Goal: Transaction & Acquisition: Purchase product/service

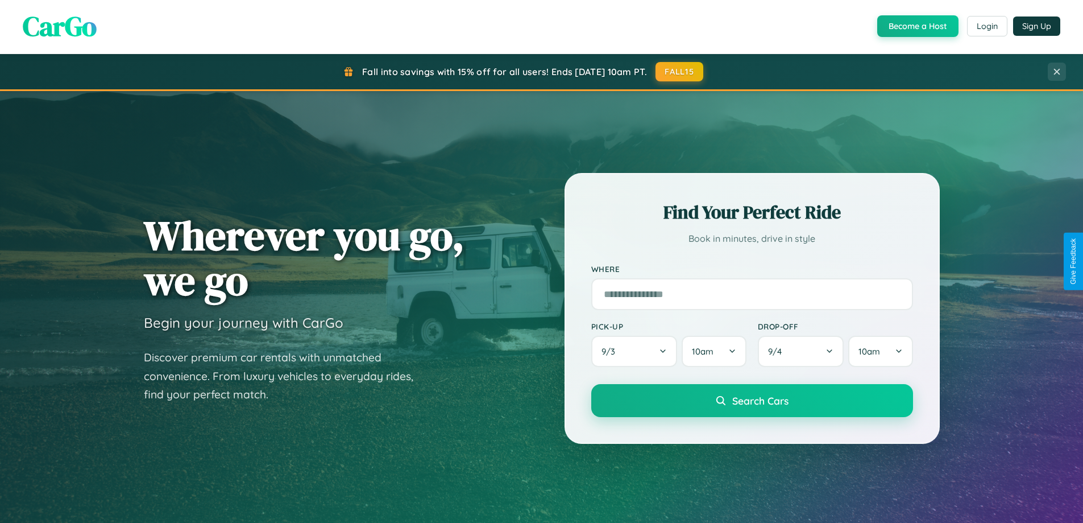
scroll to position [782, 0]
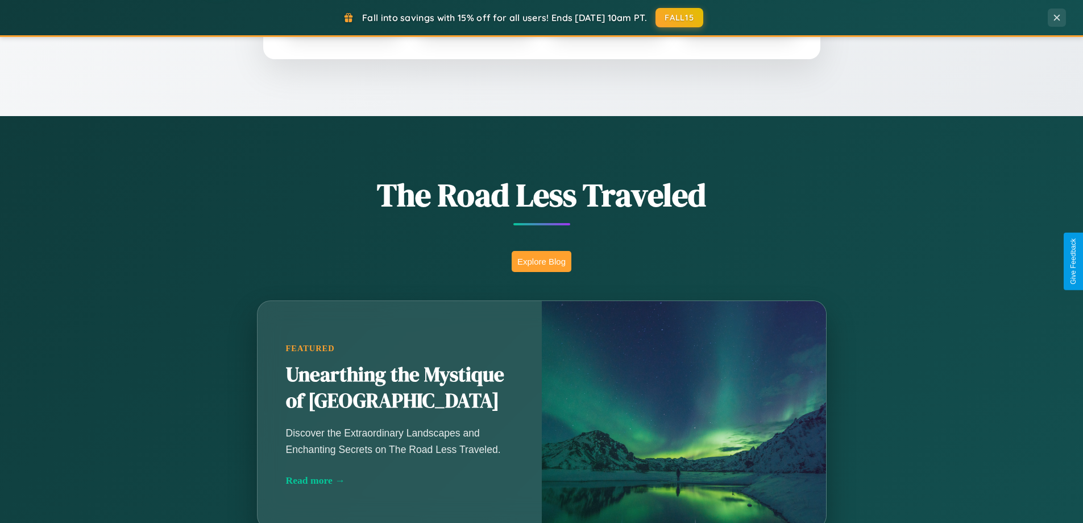
click at [541, 261] on button "Explore Blog" at bounding box center [542, 261] width 60 height 21
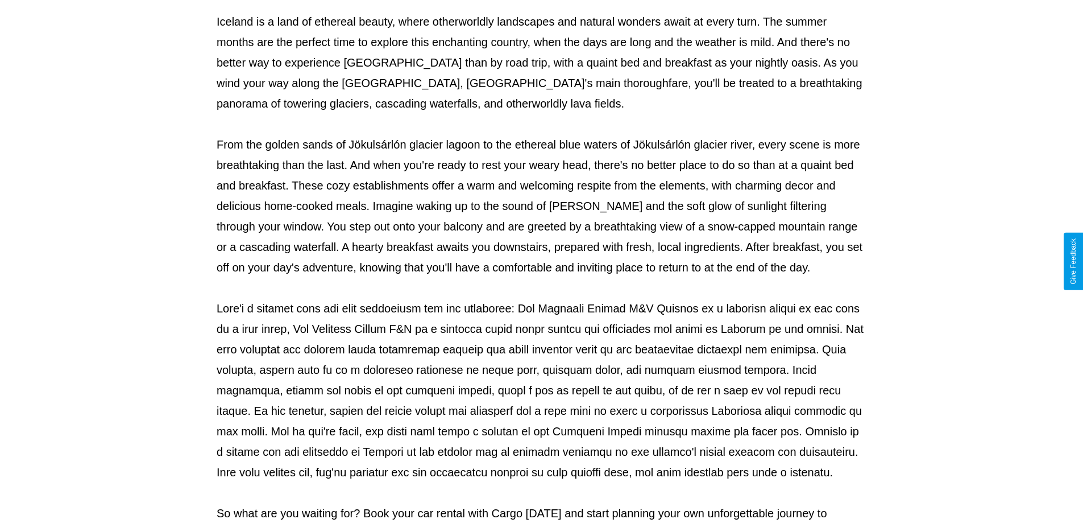
scroll to position [368, 0]
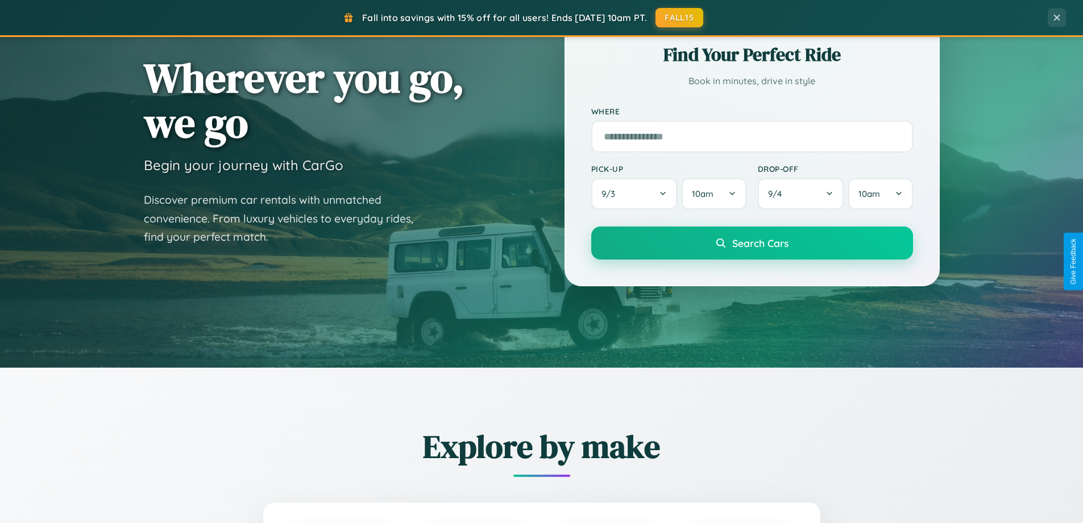
scroll to position [34, 0]
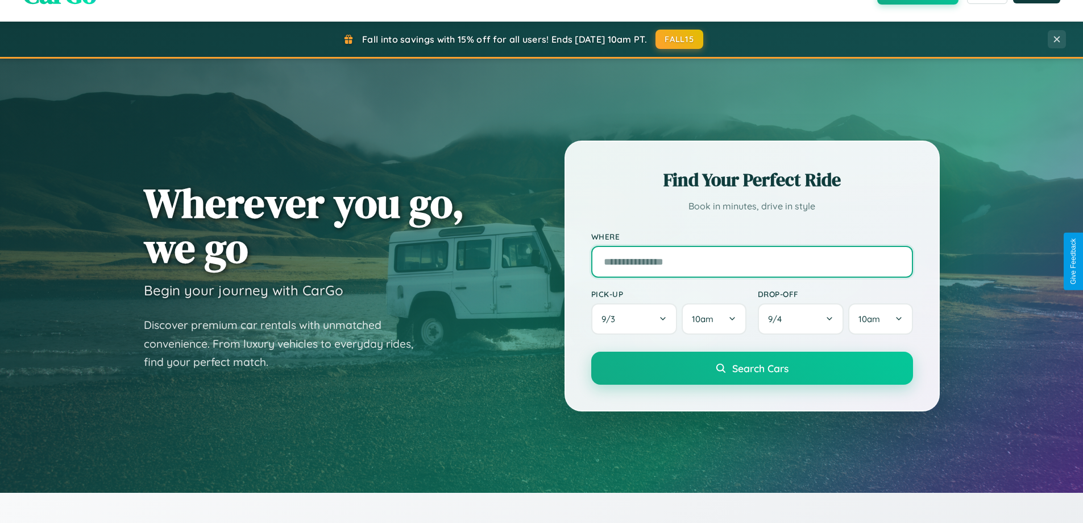
click at [752, 261] on input "text" at bounding box center [752, 262] width 322 height 32
type input "**********"
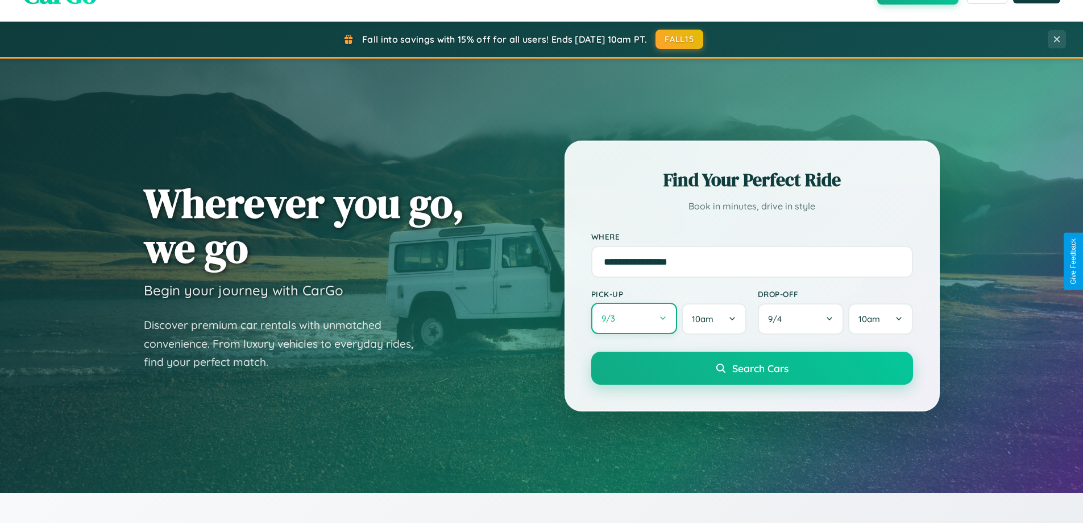
click at [634, 318] on button "9 / 3" at bounding box center [634, 317] width 86 height 31
select select "*"
select select "****"
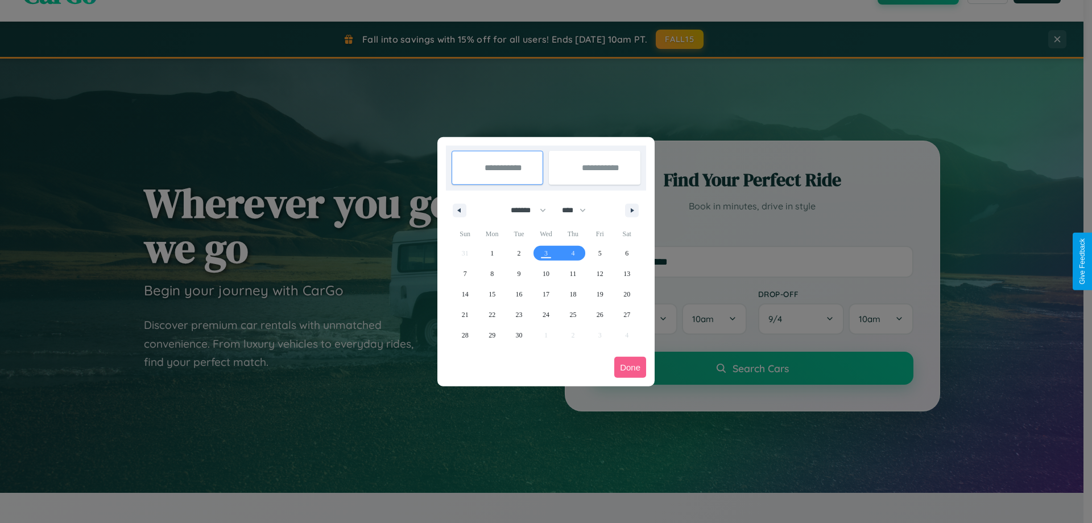
click at [523, 210] on select "******* ******** ***** ***** *** **** **** ****** ********* ******* ******** **…" at bounding box center [526, 210] width 48 height 19
select select "*"
click at [492, 293] on span "13" at bounding box center [491, 294] width 7 height 20
type input "**********"
click at [519, 314] on span "21" at bounding box center [519, 314] width 7 height 20
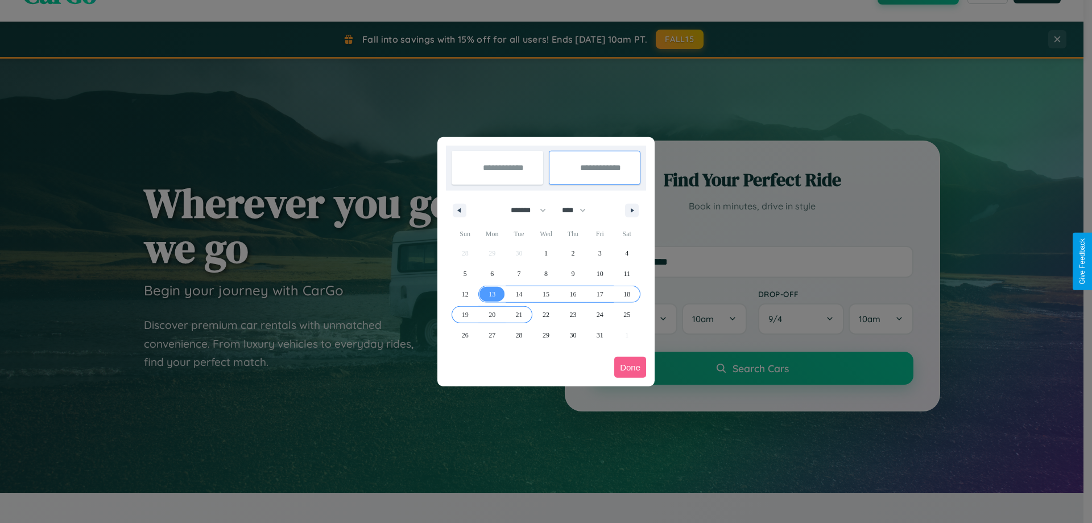
type input "**********"
click at [630, 367] on button "Done" at bounding box center [630, 366] width 32 height 21
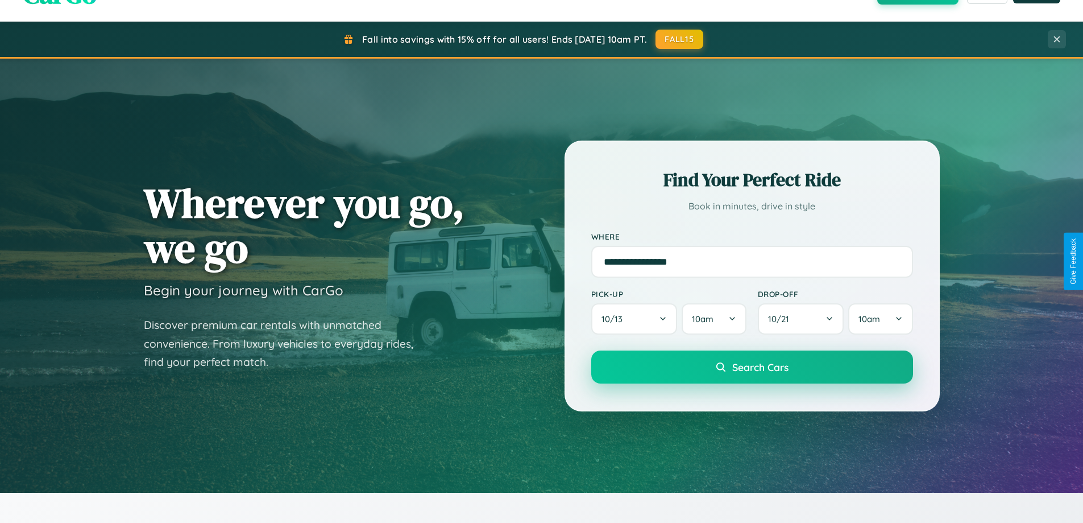
click at [752, 367] on span "Search Cars" at bounding box center [760, 366] width 56 height 13
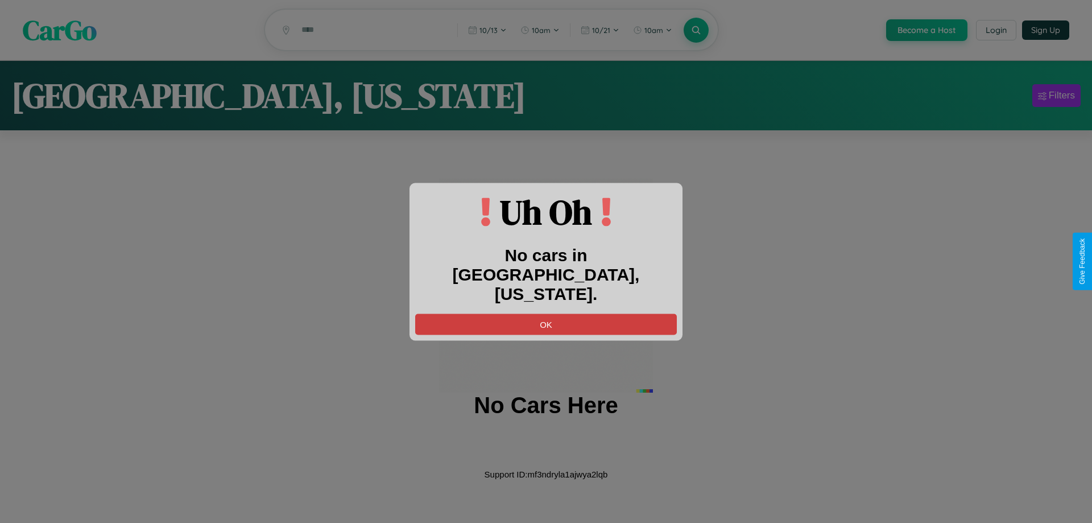
click at [546, 313] on button "OK" at bounding box center [546, 323] width 262 height 21
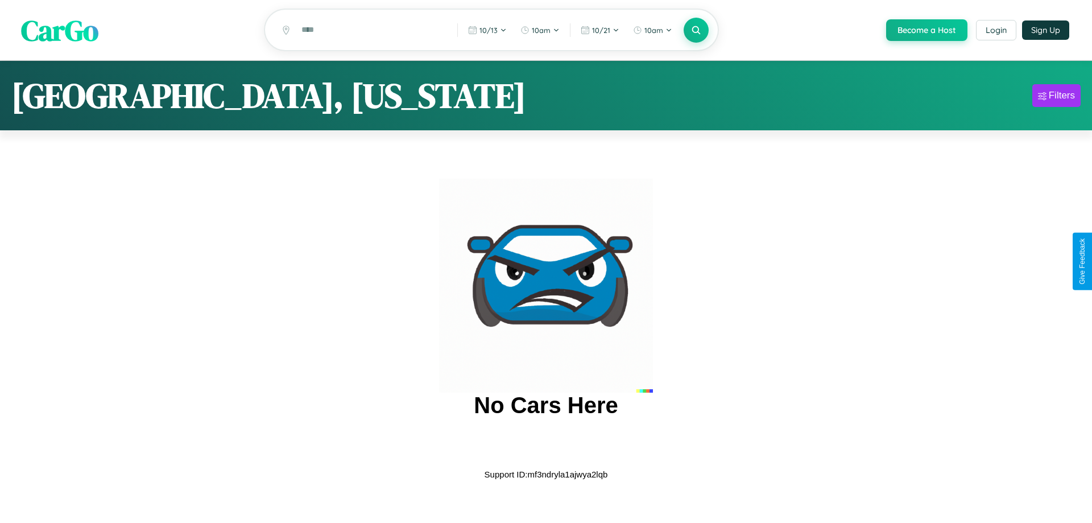
click at [60, 31] on span "CarGo" at bounding box center [59, 29] width 77 height 39
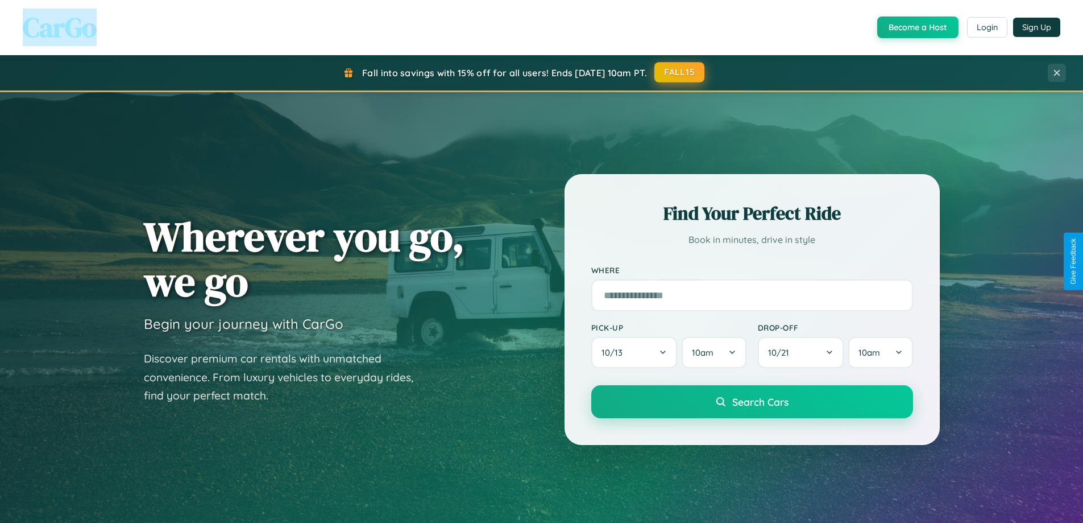
click at [680, 72] on button "FALL15" at bounding box center [679, 72] width 50 height 20
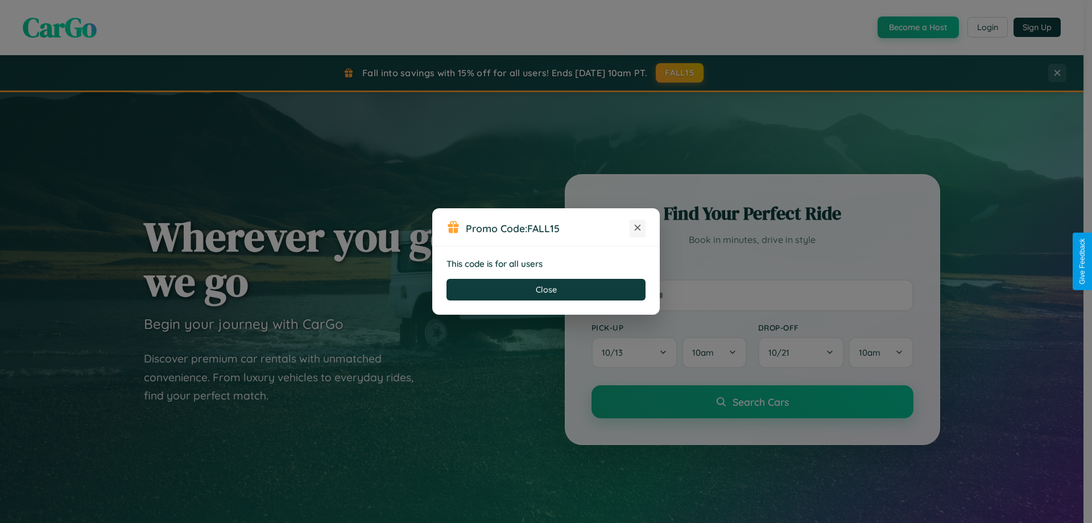
click at [637, 228] on icon at bounding box center [637, 227] width 11 height 11
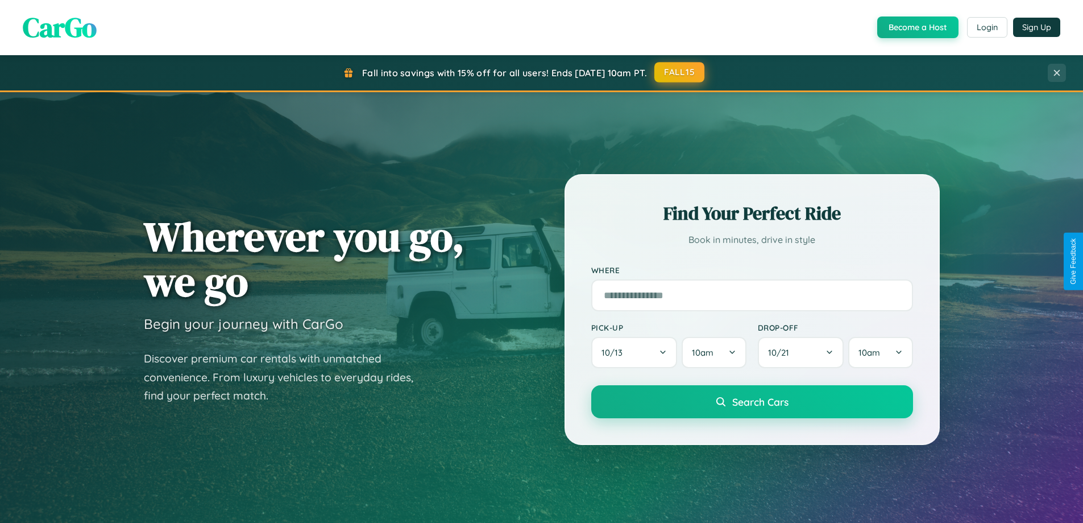
click at [680, 72] on button "FALL15" at bounding box center [679, 72] width 50 height 20
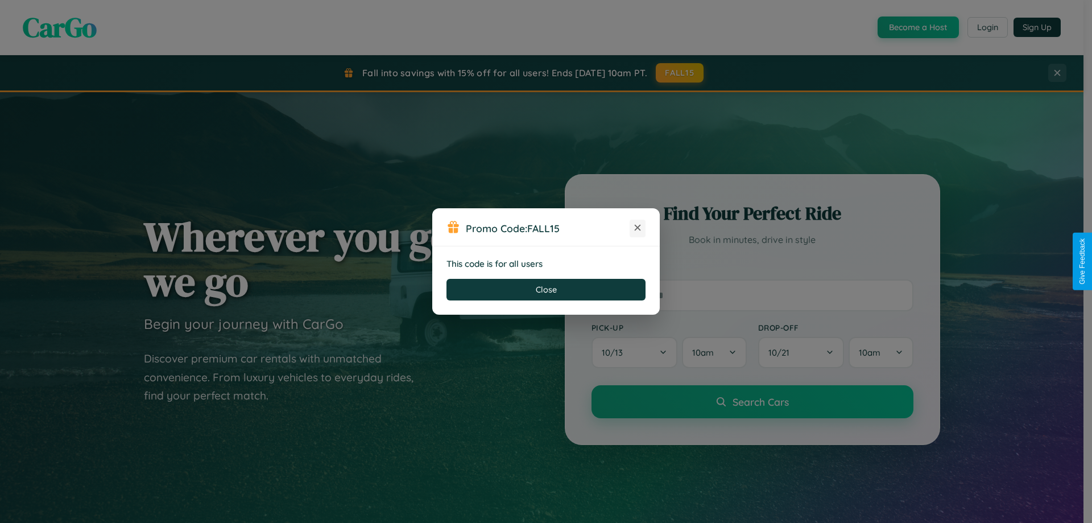
click at [637, 228] on icon at bounding box center [637, 227] width 11 height 11
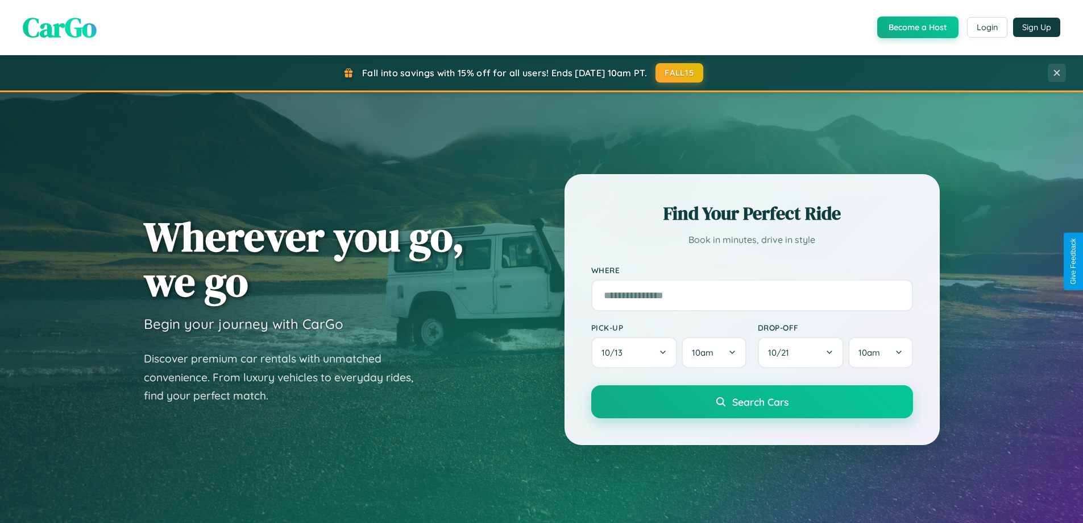
scroll to position [490, 0]
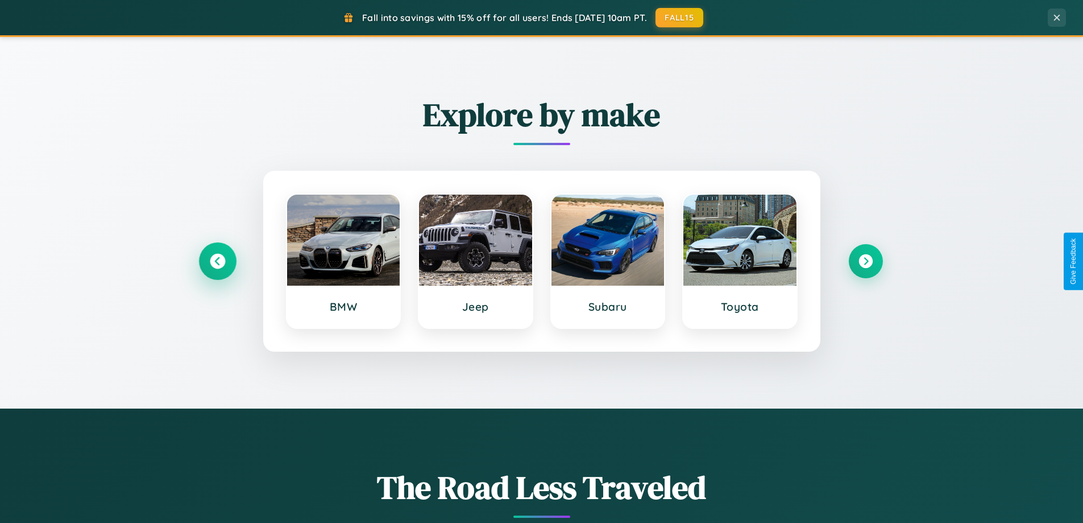
click at [217, 261] on icon at bounding box center [217, 261] width 15 height 15
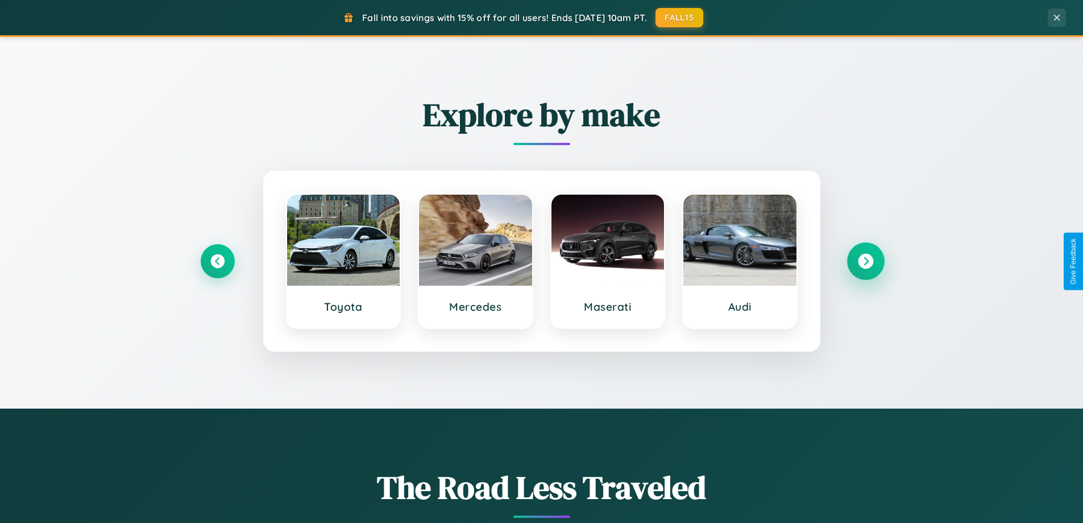
click at [865, 261] on icon at bounding box center [865, 261] width 15 height 15
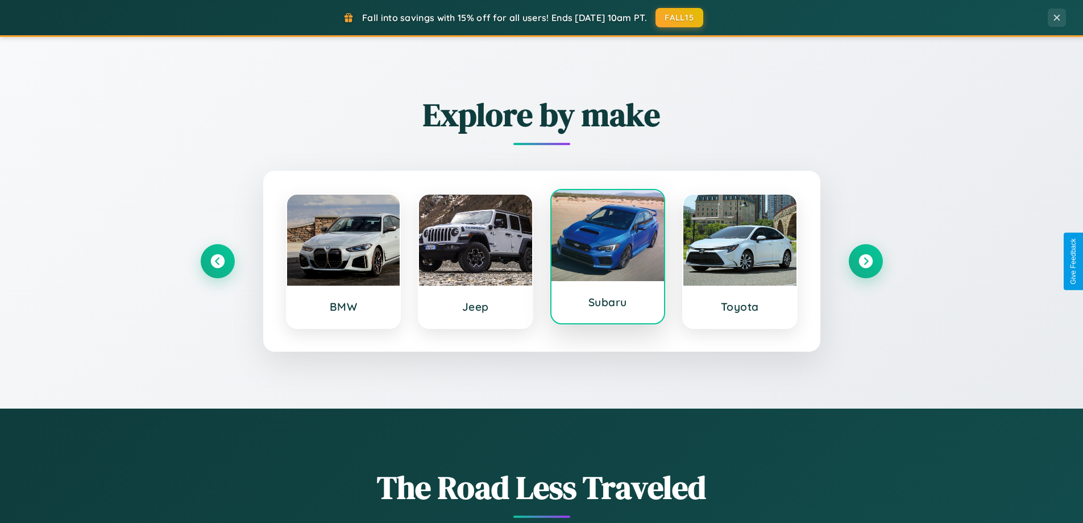
click at [607, 258] on div at bounding box center [608, 235] width 113 height 91
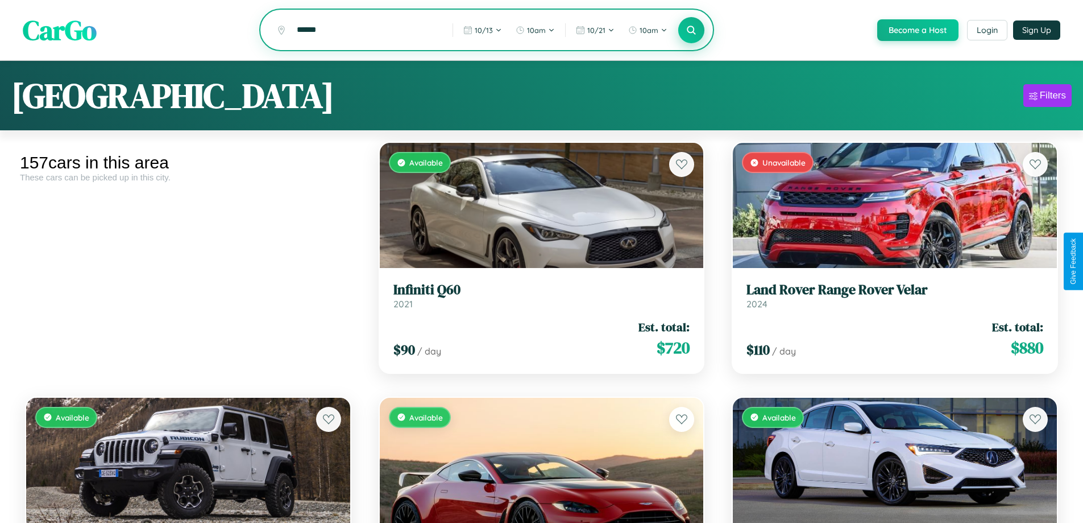
click at [691, 31] on icon at bounding box center [691, 29] width 11 height 11
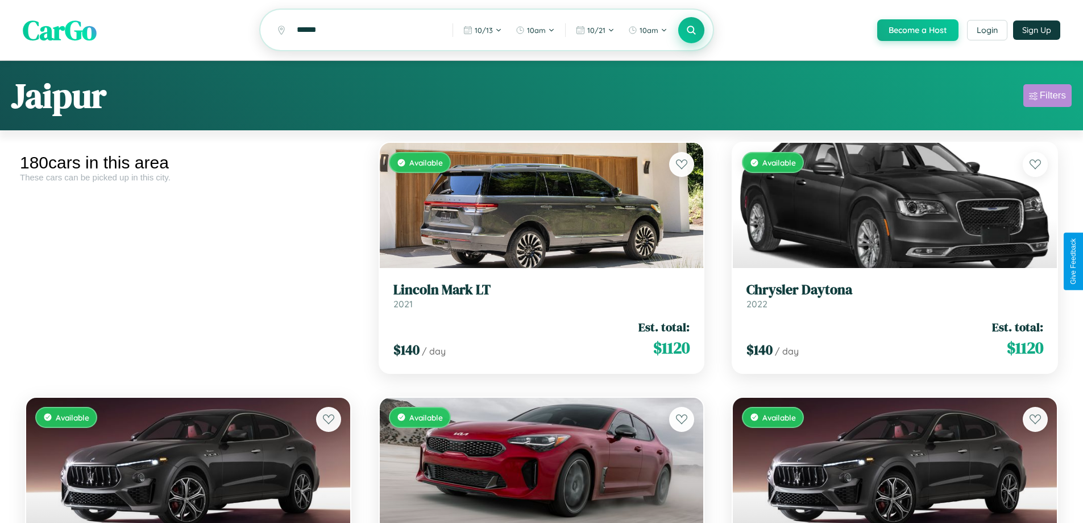
click at [1047, 97] on div "Filters" at bounding box center [1053, 95] width 26 height 11
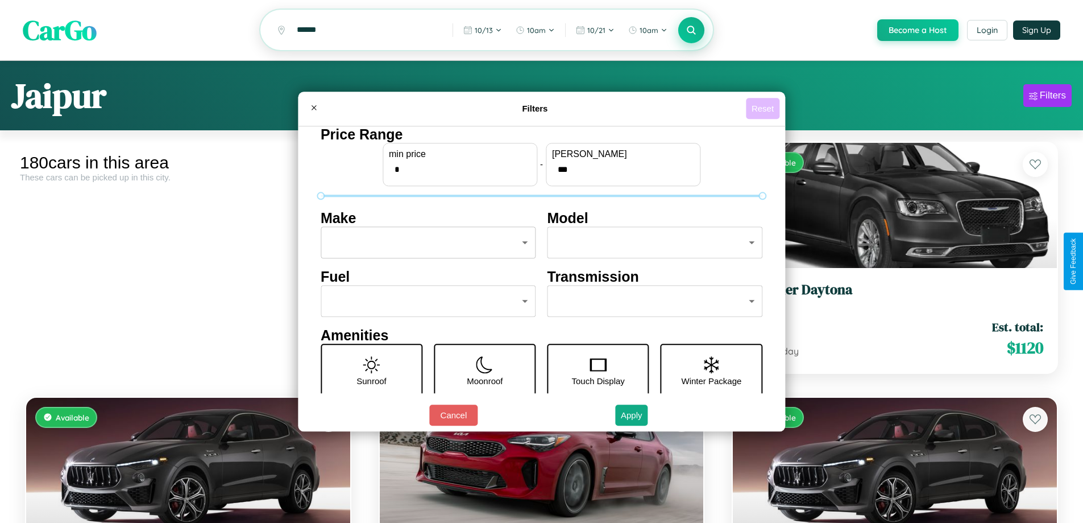
click at [764, 108] on button "Reset" at bounding box center [763, 108] width 34 height 21
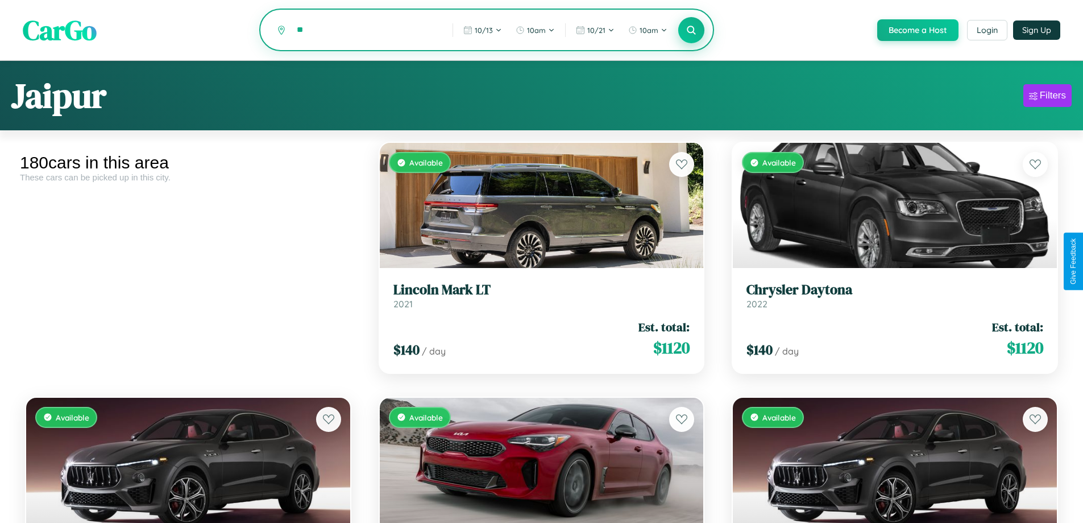
type input "*"
type input "*********"
click at [691, 31] on icon at bounding box center [691, 29] width 11 height 11
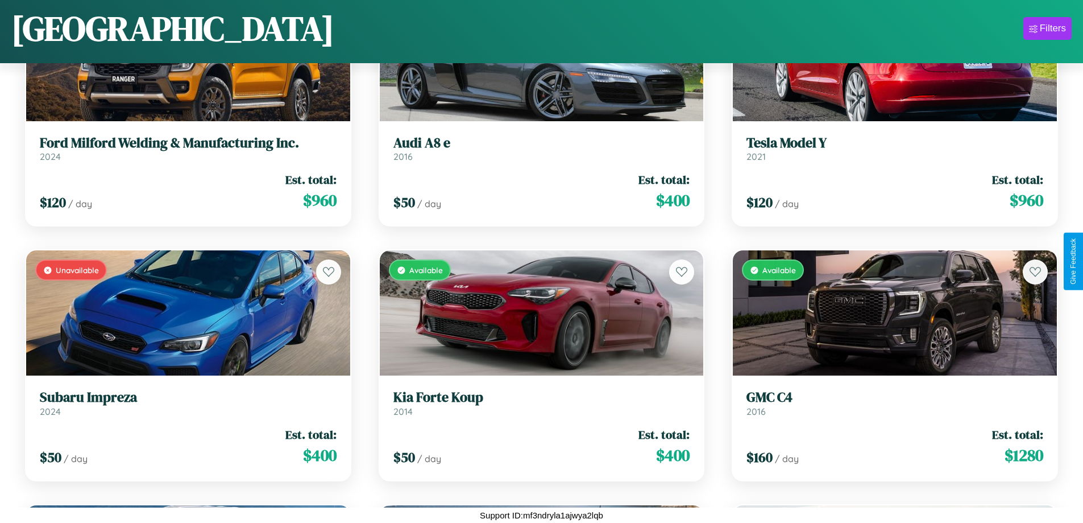
scroll to position [1178, 0]
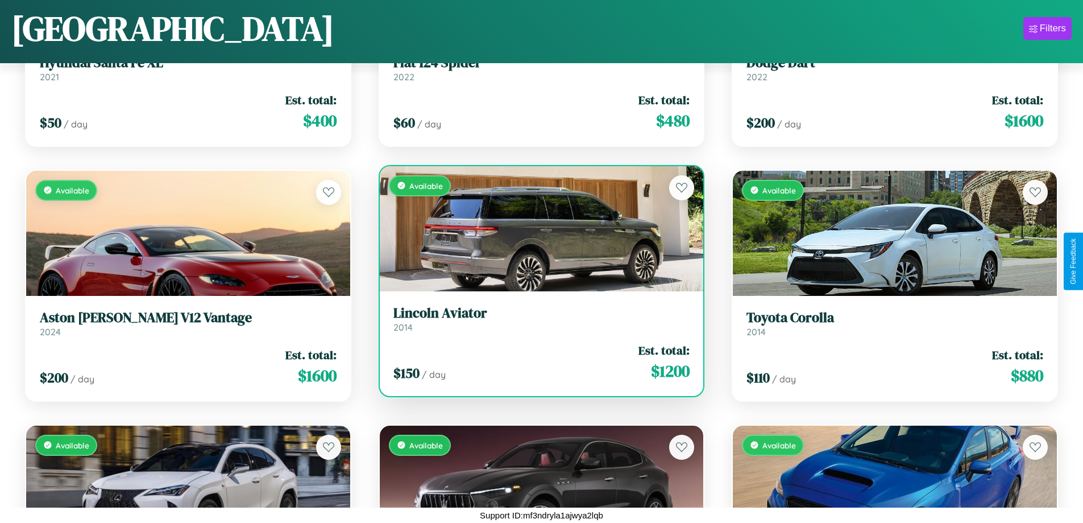
click at [537, 228] on div "Available" at bounding box center [542, 228] width 324 height 125
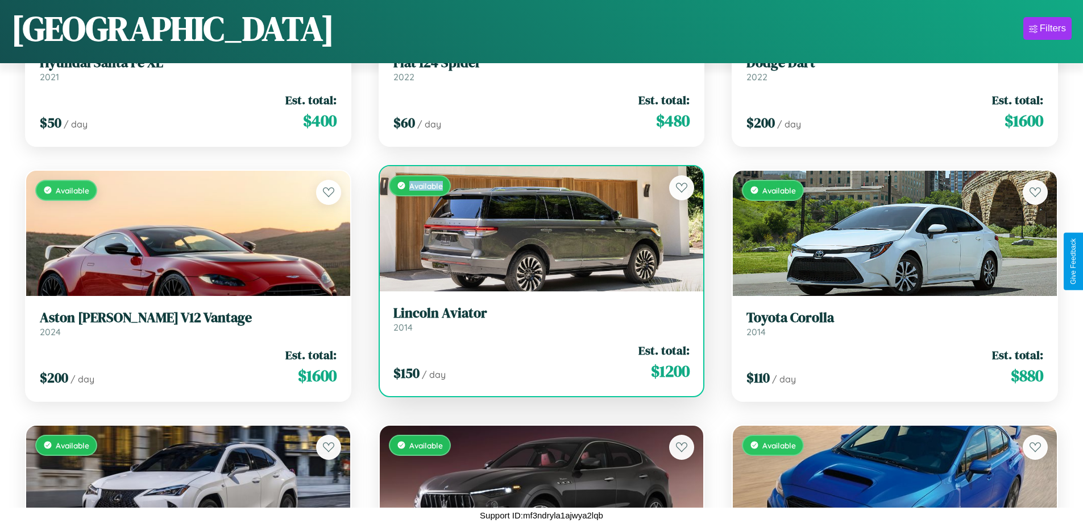
click at [537, 228] on div "Available" at bounding box center [542, 228] width 324 height 125
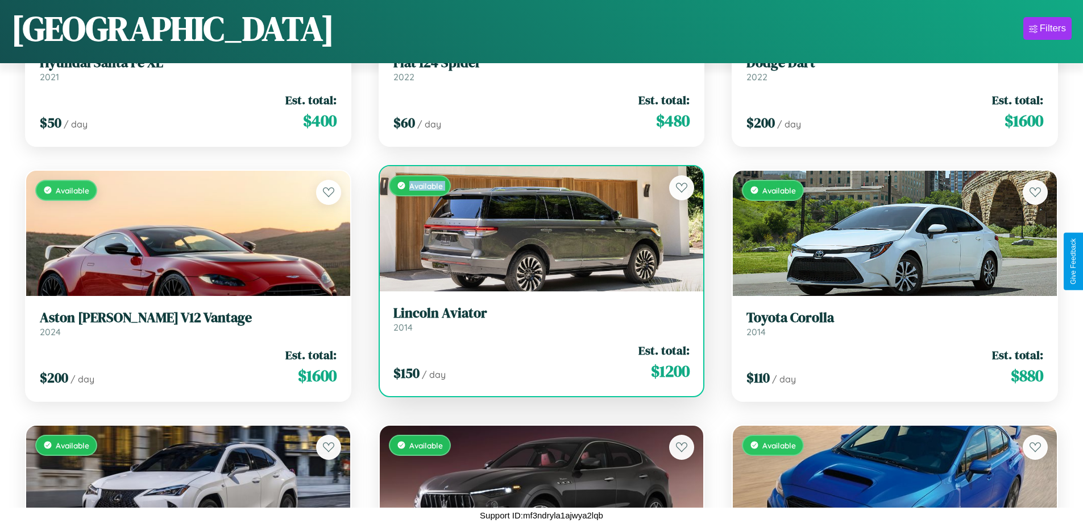
click at [537, 228] on div "Available" at bounding box center [542, 228] width 324 height 125
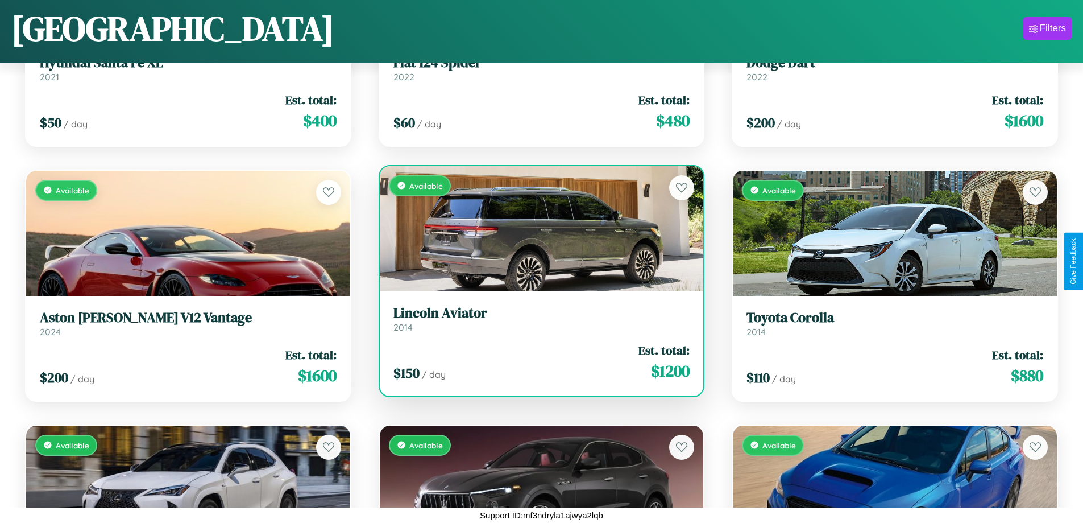
click at [537, 228] on div "Available" at bounding box center [542, 228] width 324 height 125
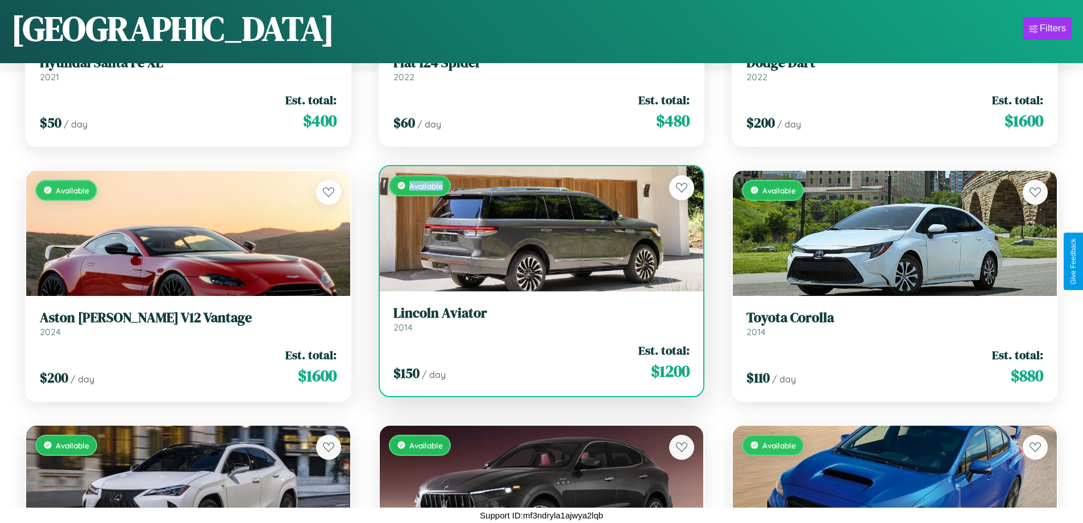
click at [537, 228] on div "Available" at bounding box center [542, 228] width 324 height 125
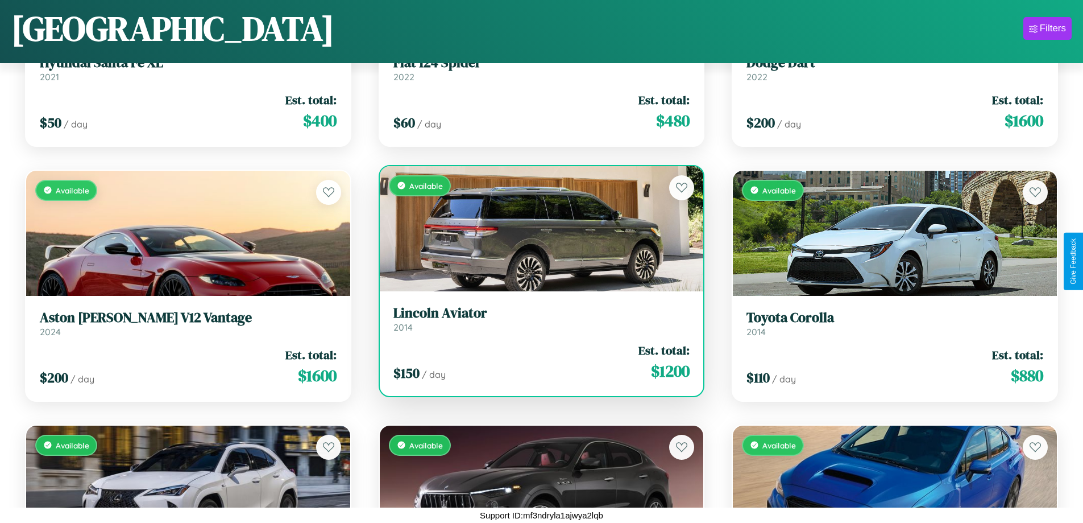
click at [537, 318] on h3 "Lincoln Aviator" at bounding box center [541, 313] width 297 height 16
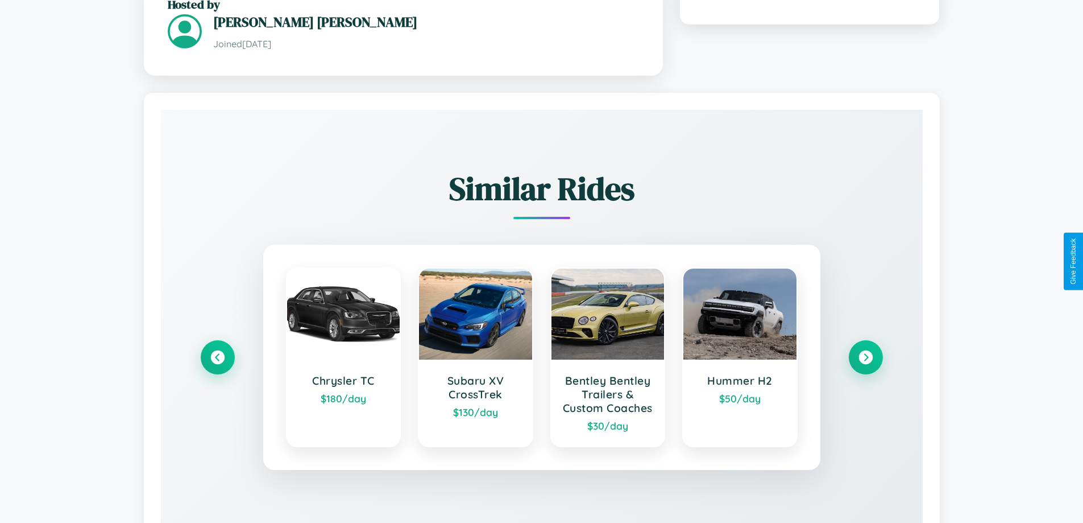
scroll to position [711, 0]
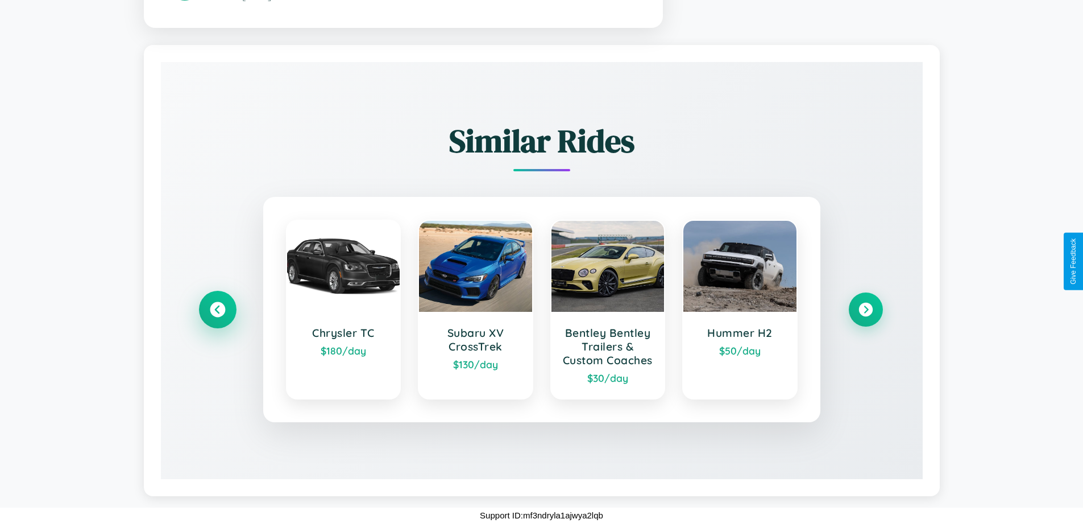
click at [217, 302] on icon at bounding box center [217, 309] width 15 height 15
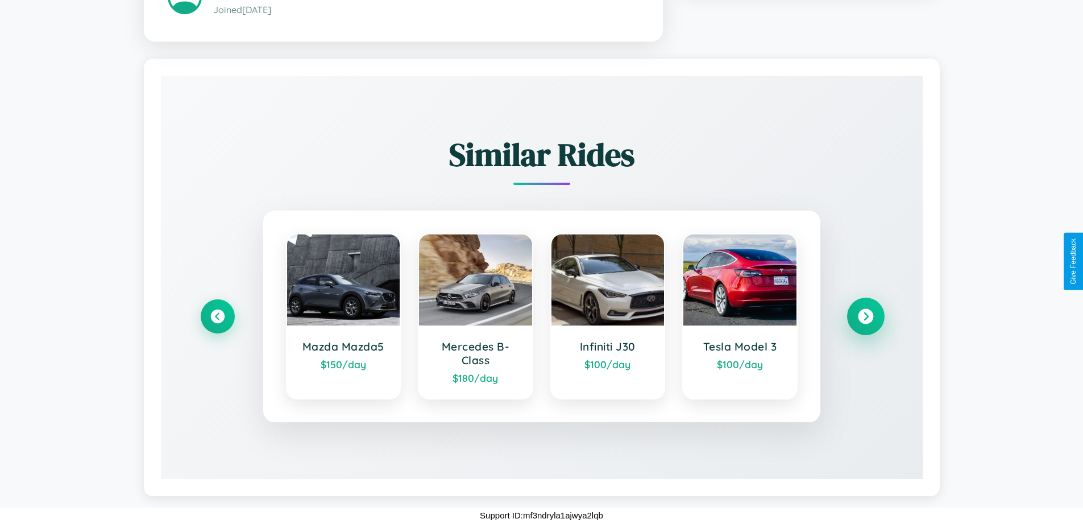
click at [865, 316] on icon at bounding box center [865, 316] width 15 height 15
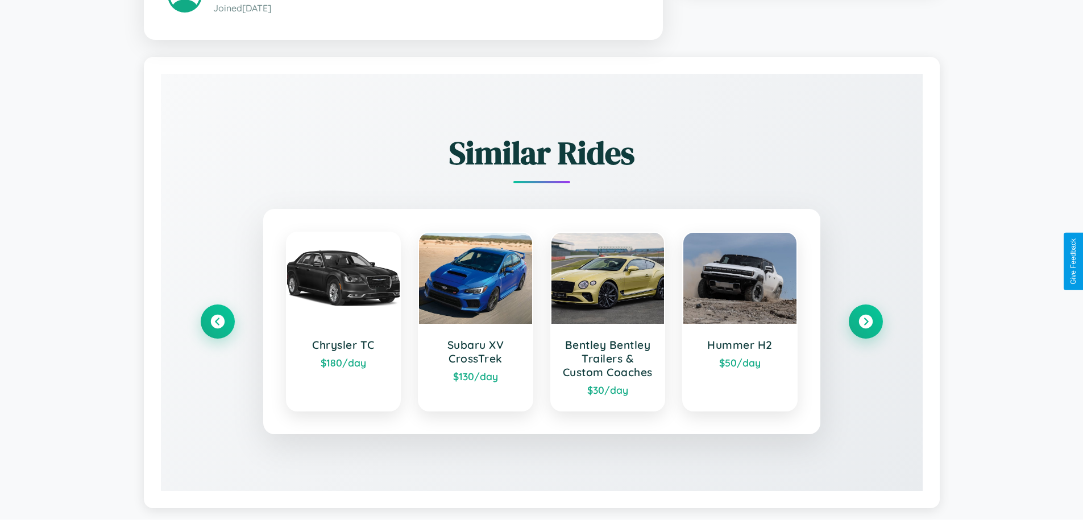
scroll to position [711, 0]
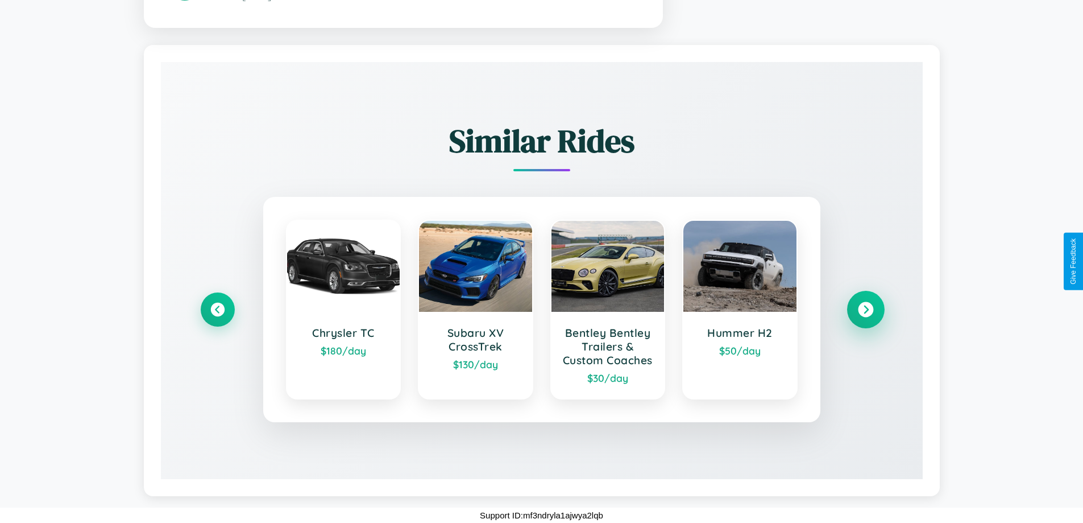
click at [865, 302] on icon at bounding box center [865, 309] width 15 height 15
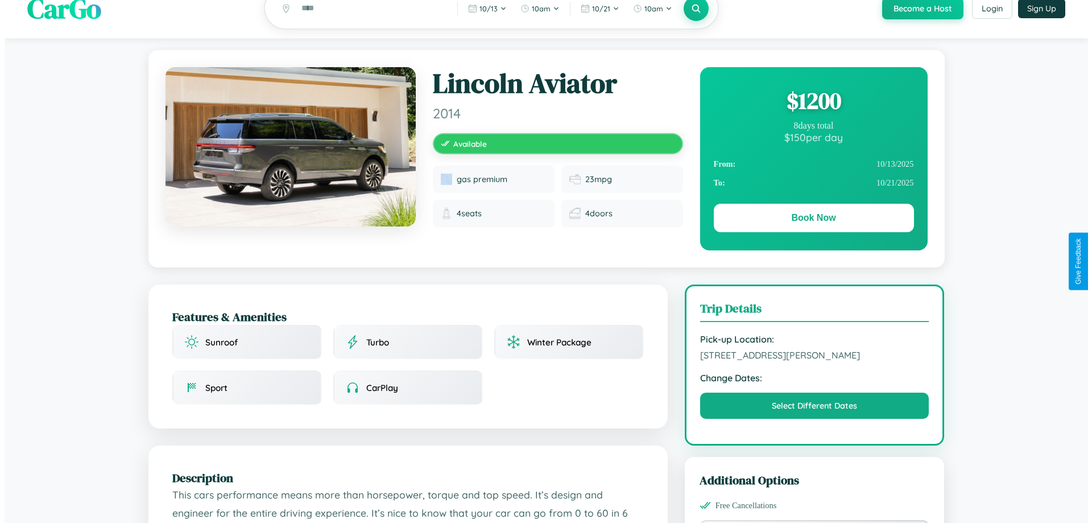
scroll to position [0, 0]
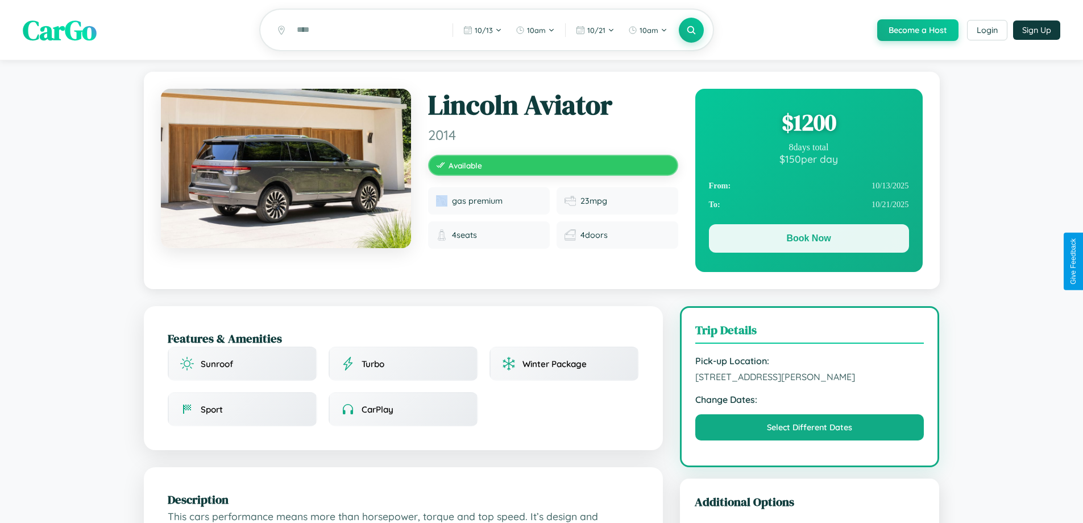
click at [808, 240] on button "Book Now" at bounding box center [809, 238] width 200 height 28
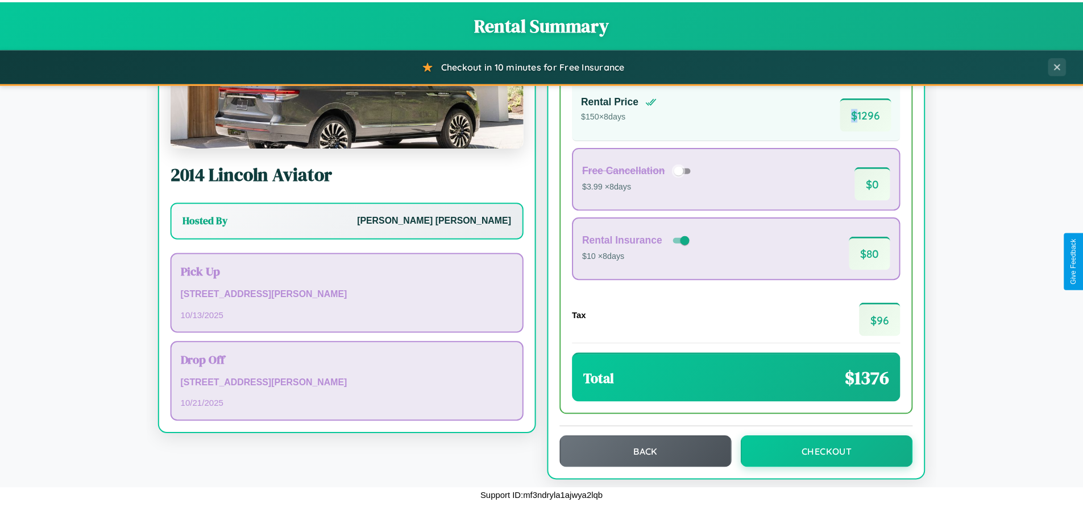
scroll to position [78, 0]
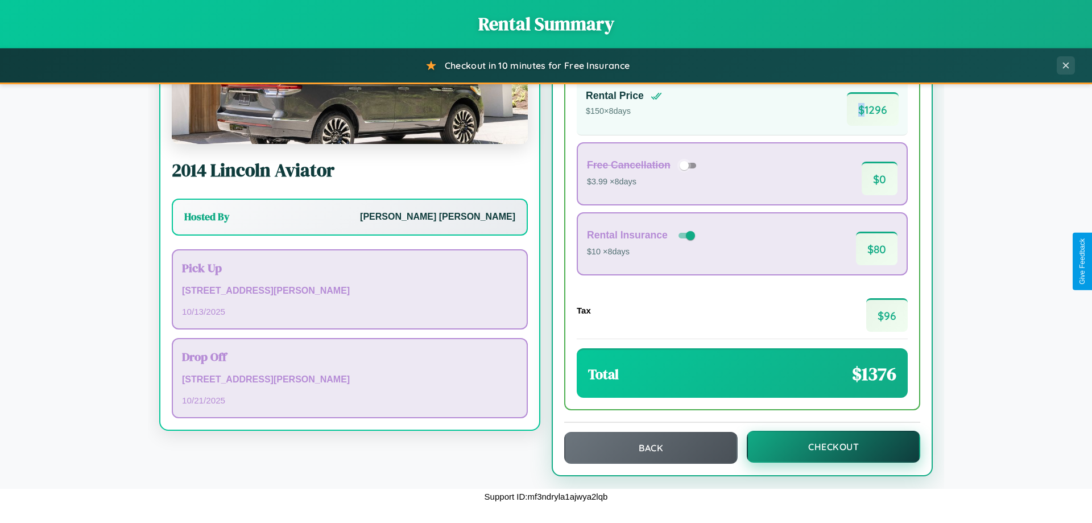
click at [826, 446] on button "Checkout" at bounding box center [833, 446] width 173 height 32
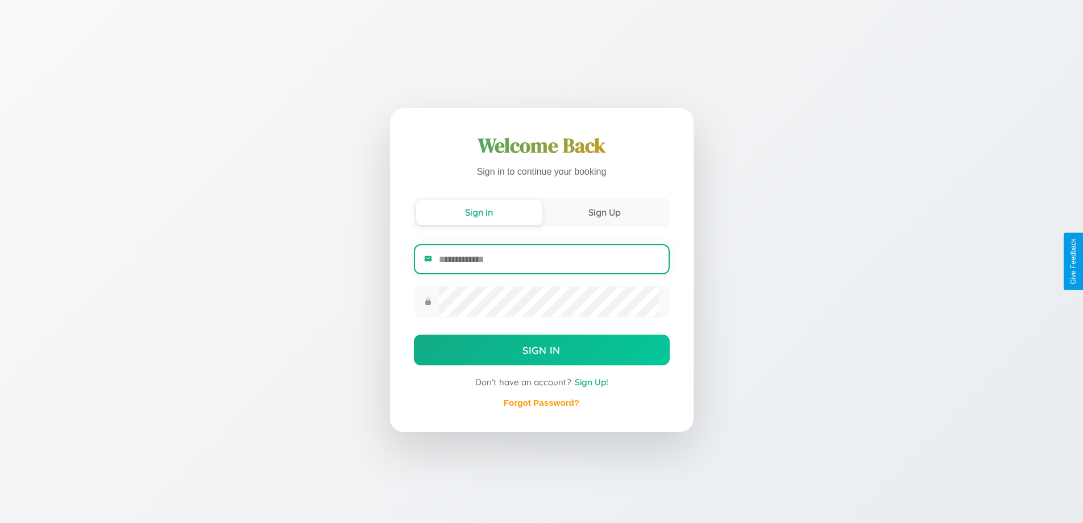
click at [549, 259] on input "email" at bounding box center [549, 259] width 220 height 28
